Goal: Find specific page/section: Find specific page/section

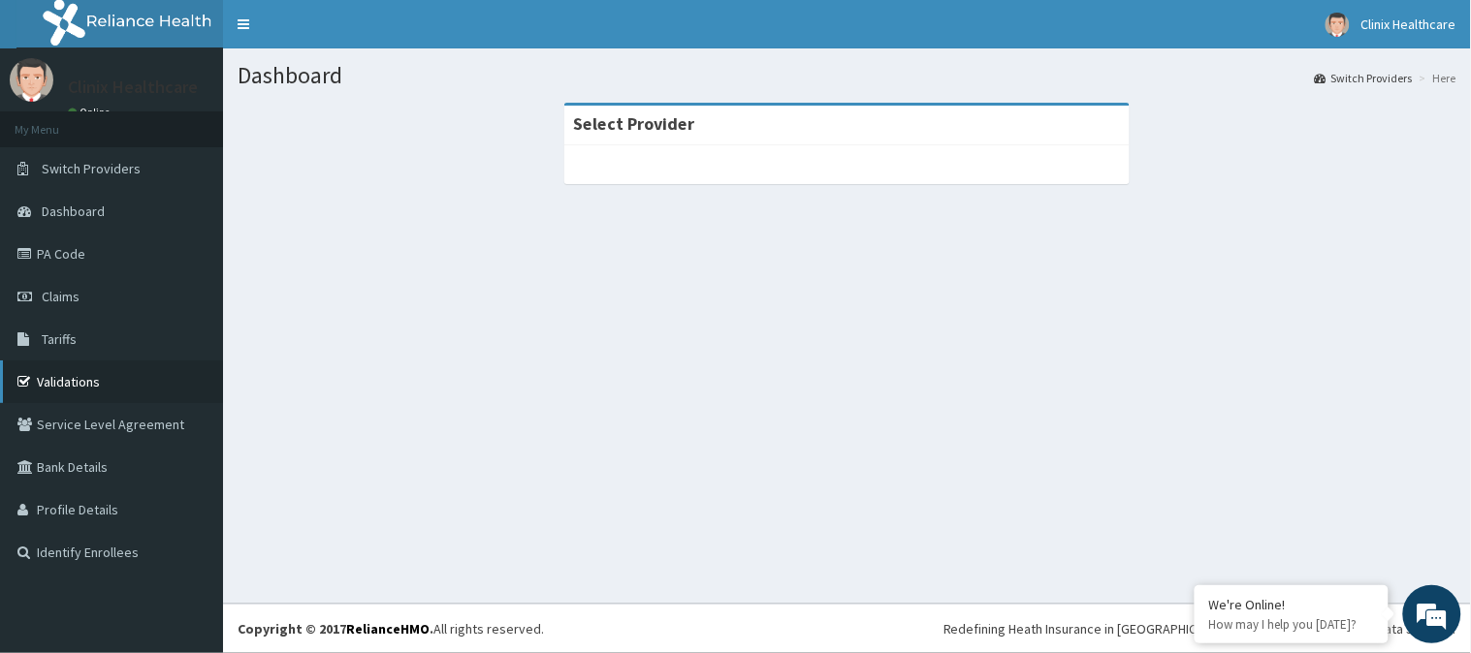
click at [61, 376] on link "Validations" at bounding box center [111, 382] width 223 height 43
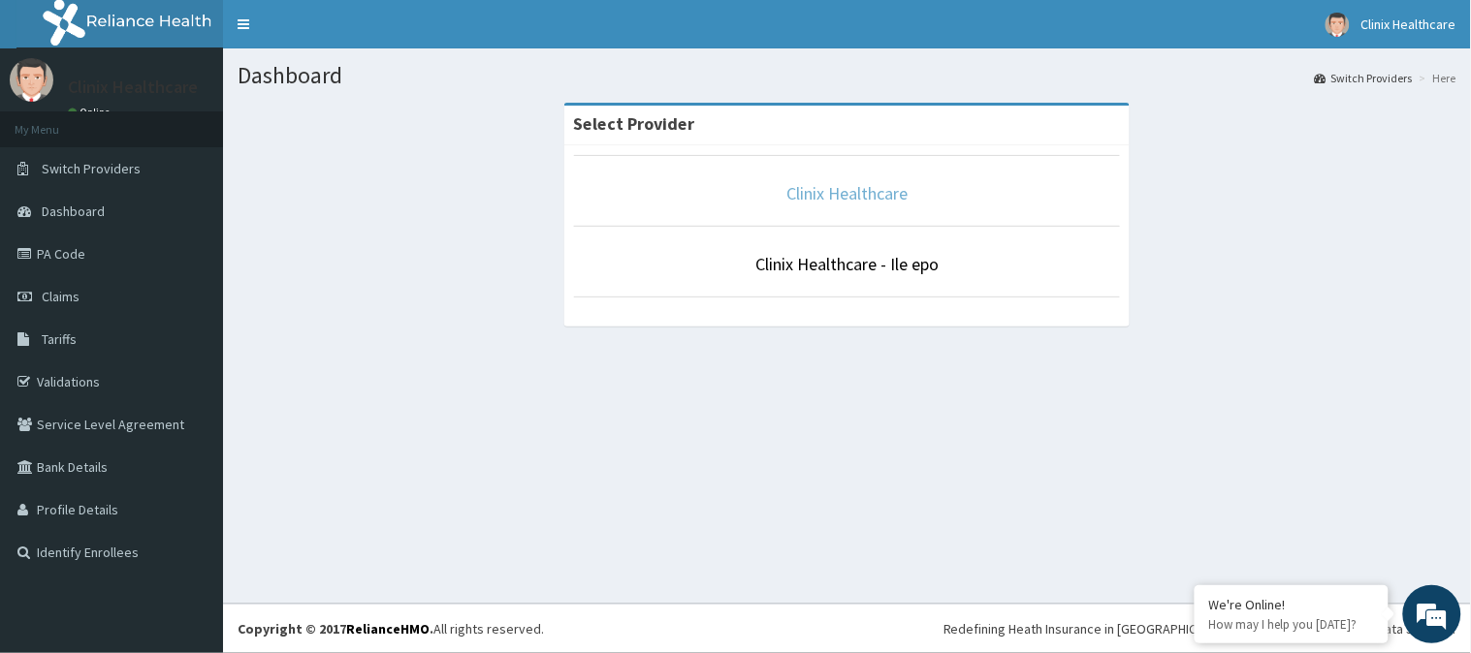
click at [840, 192] on link "Clinix Healthcare" at bounding box center [846, 193] width 121 height 22
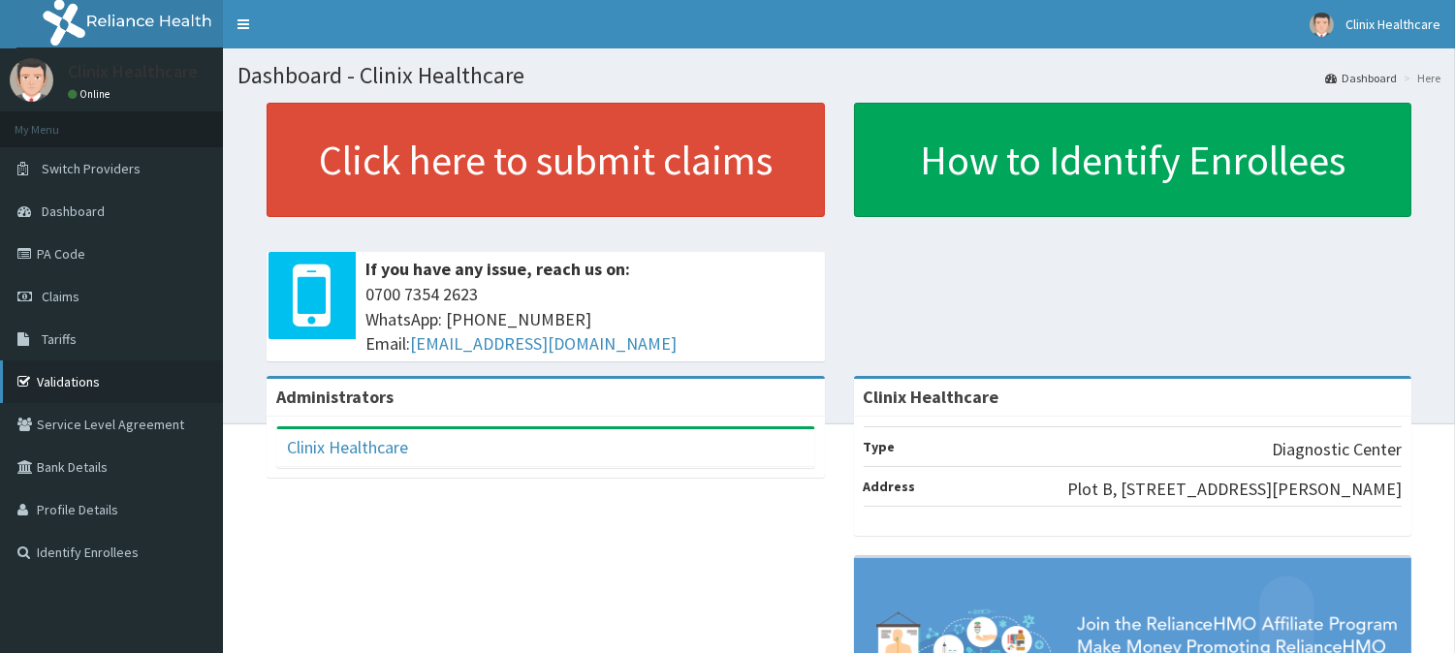
click at [58, 378] on link "Validations" at bounding box center [111, 382] width 223 height 43
